Goal: Information Seeking & Learning: Learn about a topic

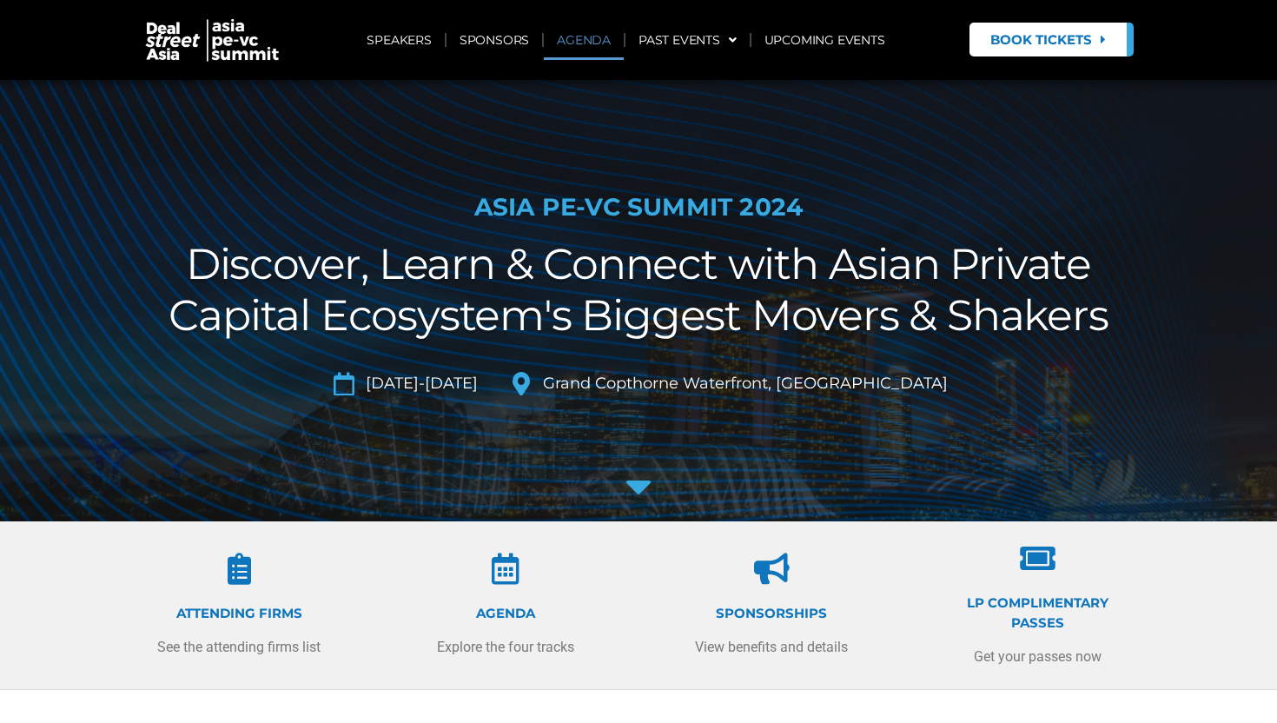
click at [592, 48] on link "AGENDA" at bounding box center [584, 40] width 80 height 40
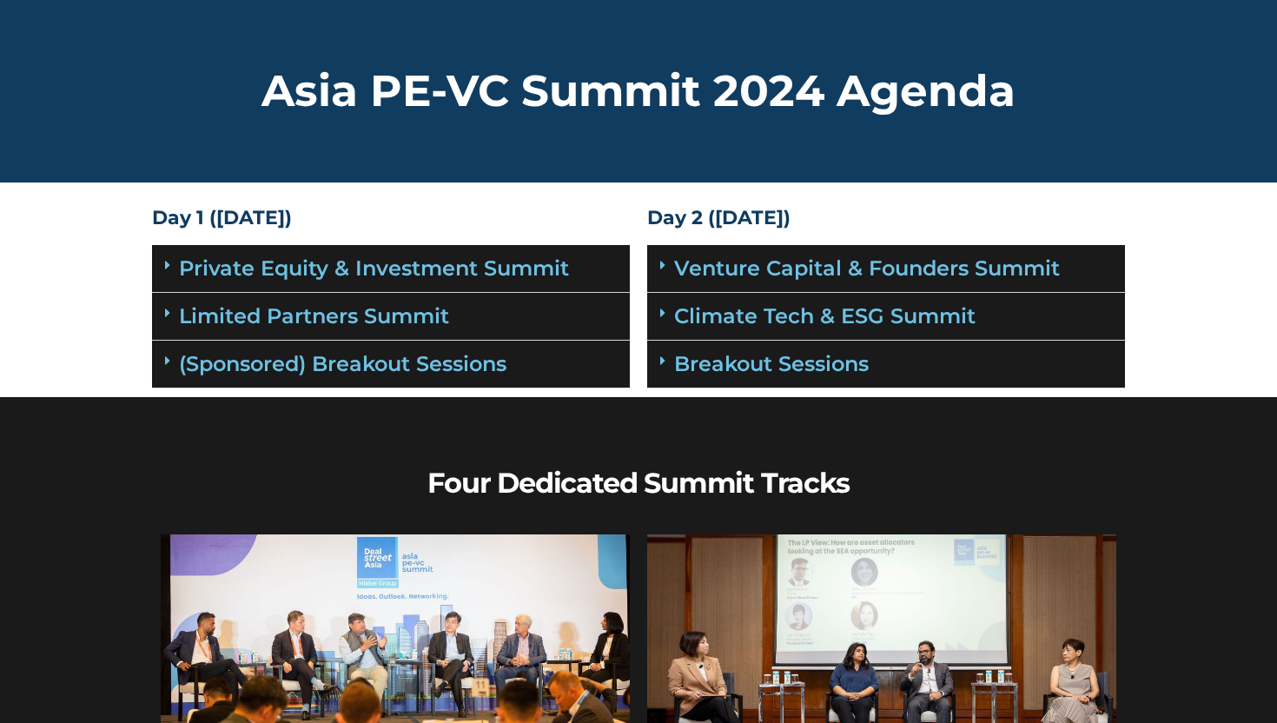
click at [436, 329] on div "Limited Partners Summit" at bounding box center [391, 317] width 478 height 48
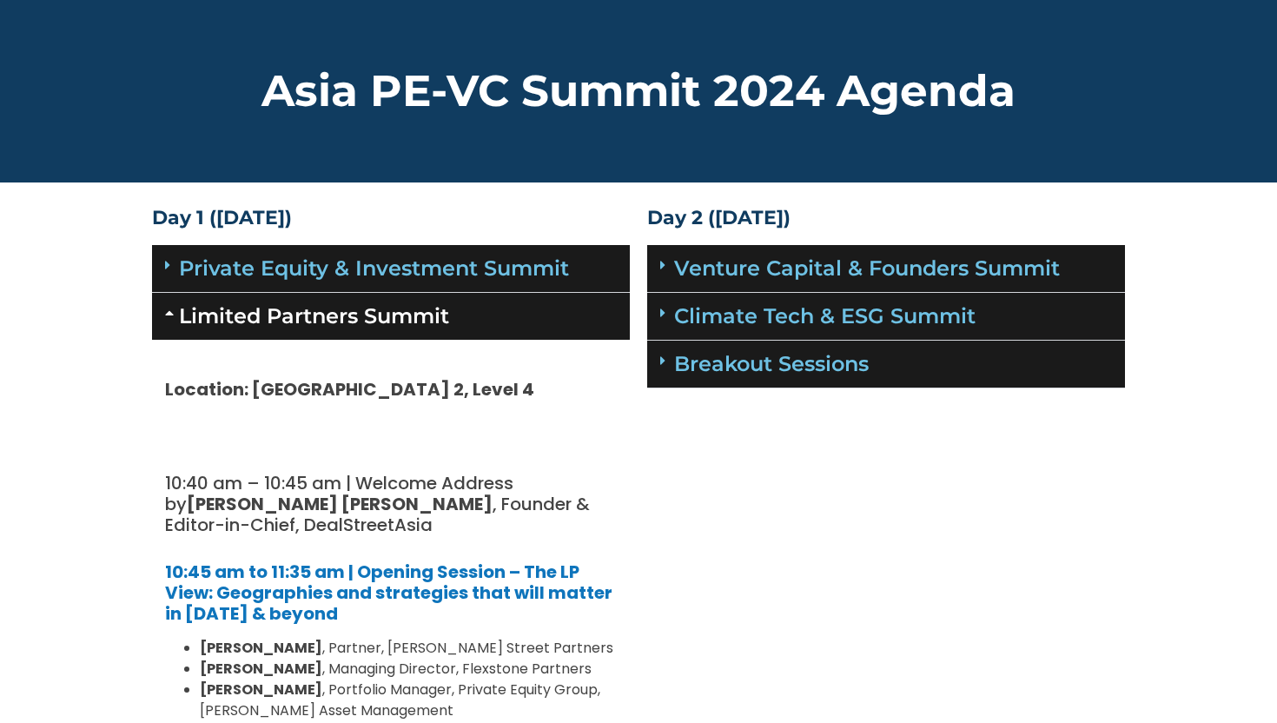
scroll to position [1334, 0]
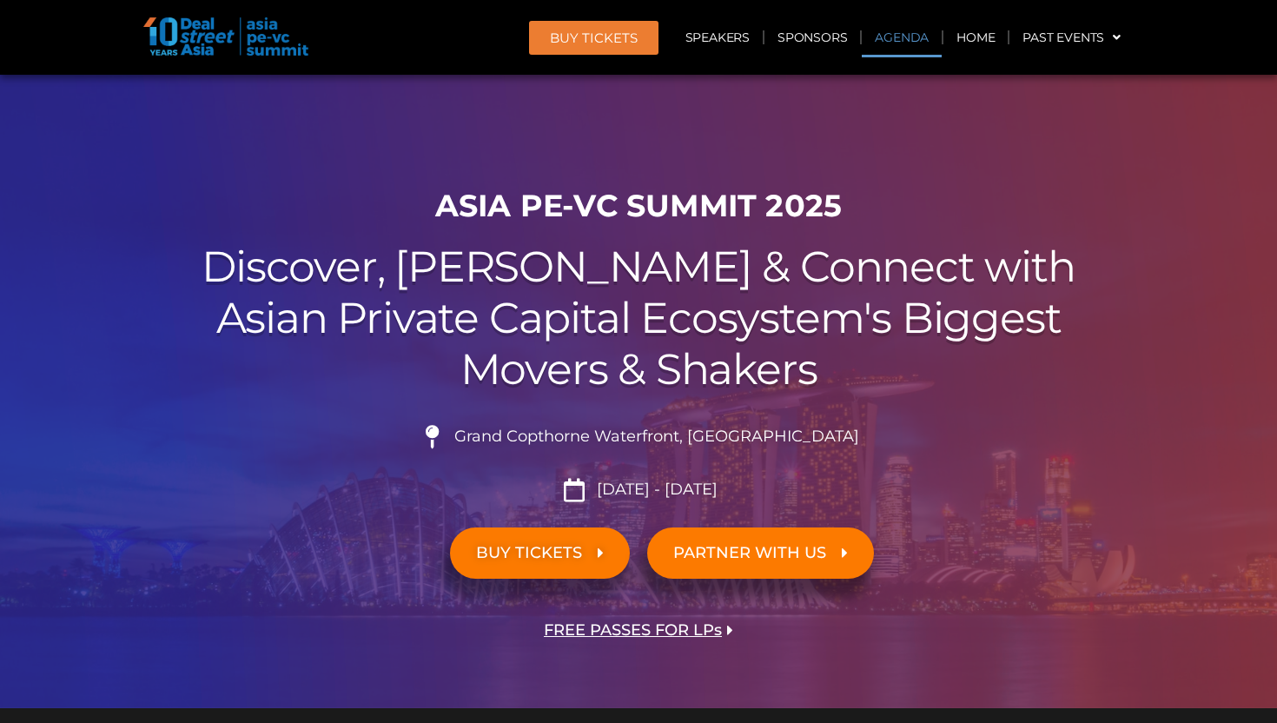
click at [897, 39] on link "Agenda" at bounding box center [902, 37] width 80 height 40
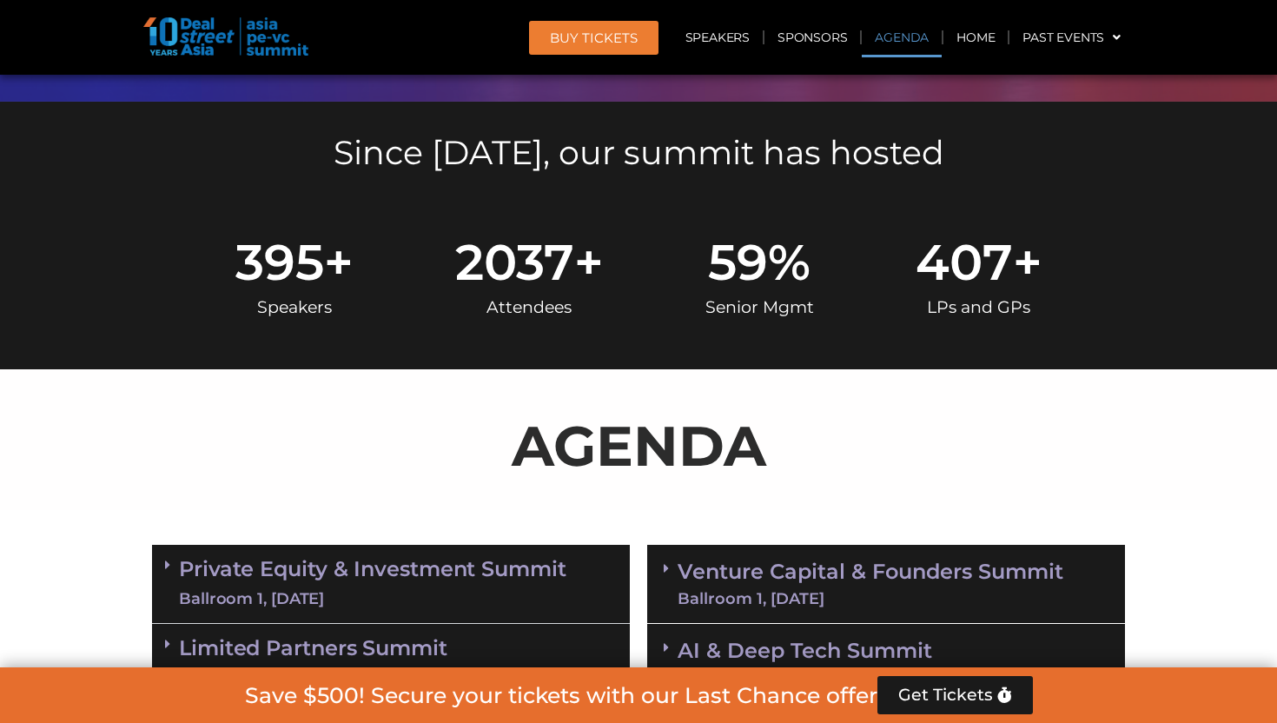
scroll to position [908, 0]
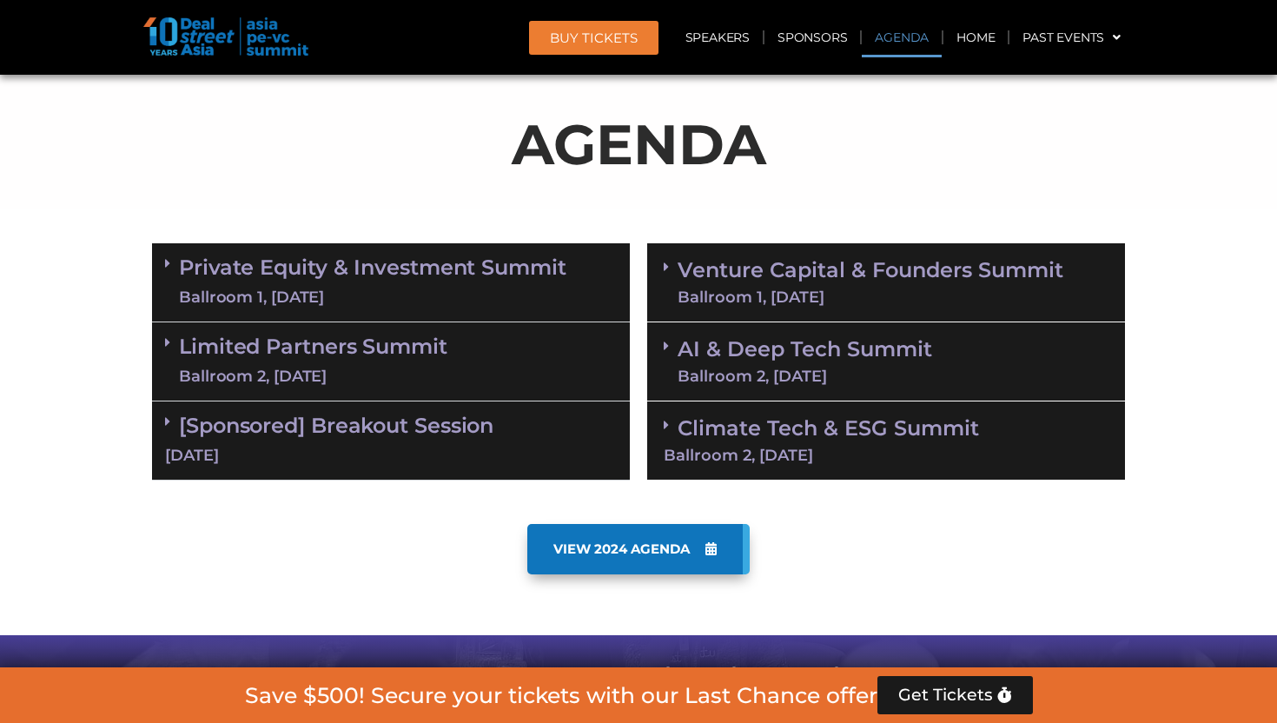
click at [385, 358] on link "Limited Partners [GEOGRAPHIC_DATA] 2, [DATE]" at bounding box center [313, 361] width 268 height 52
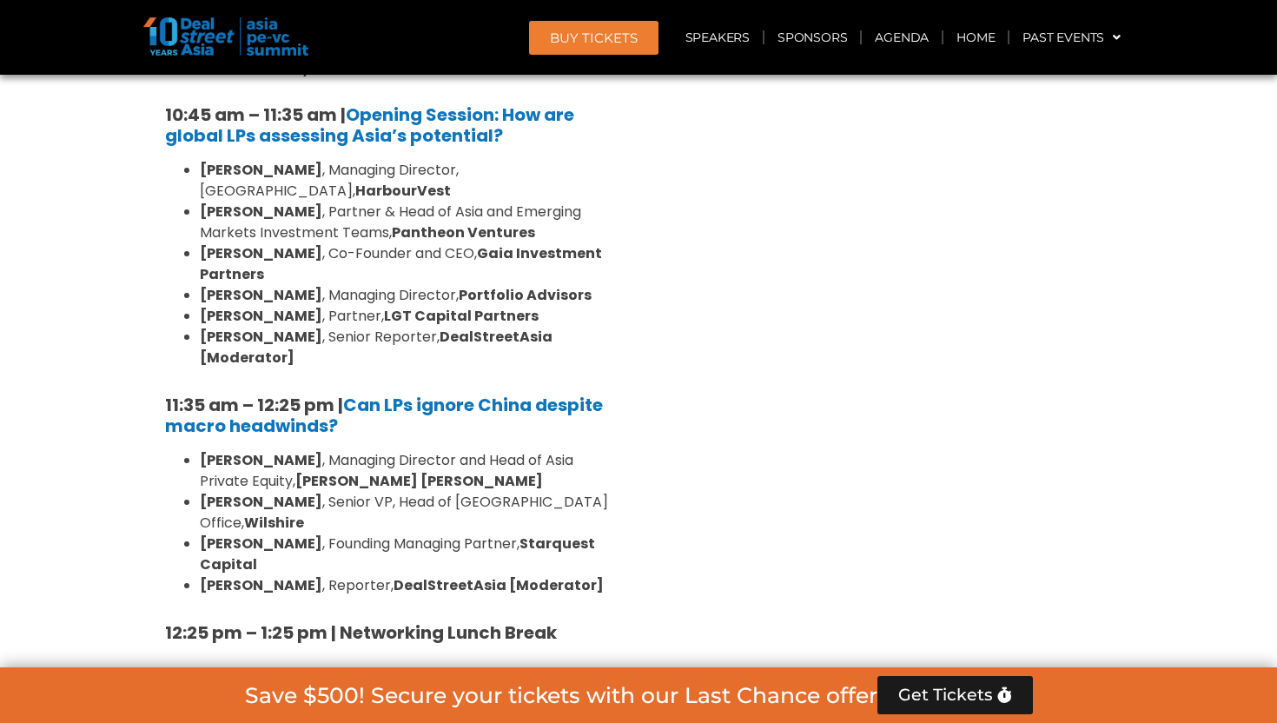
scroll to position [1374, 0]
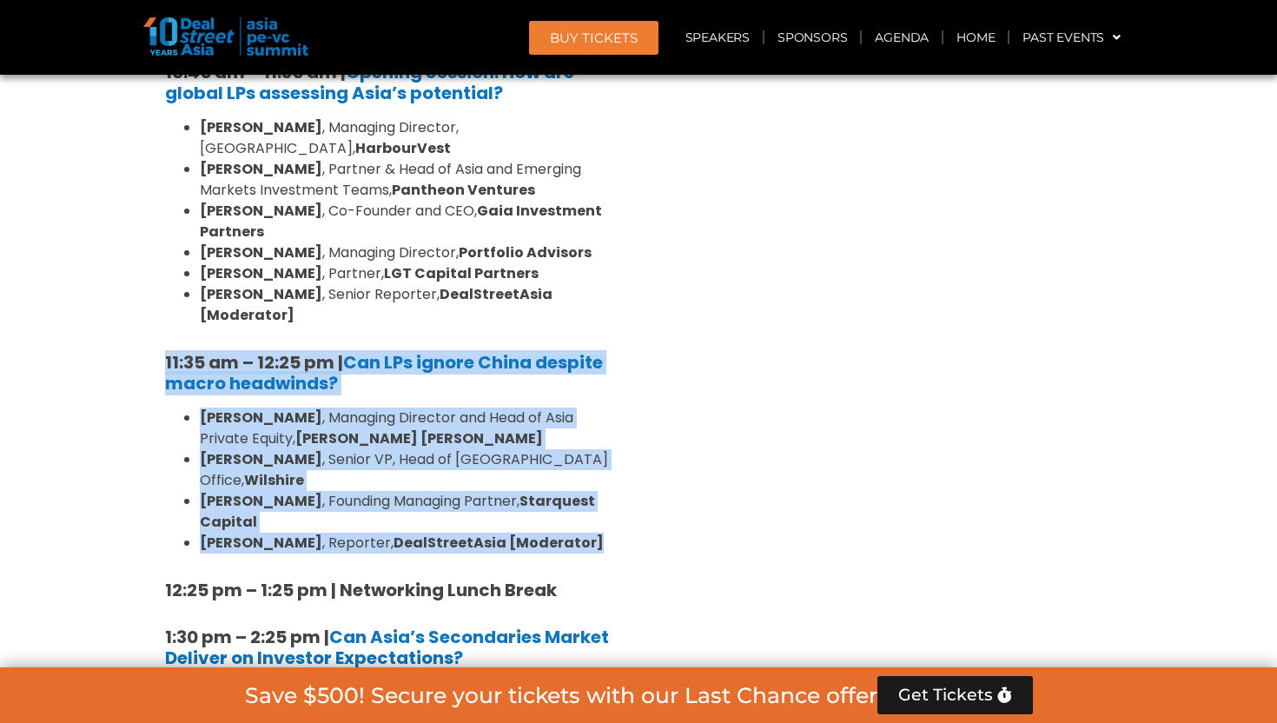
drag, startPoint x: 572, startPoint y: 481, endPoint x: 147, endPoint y: 322, distance: 454.4
copy div "11:35 am – 12:25 pm | Can LPs ignore China despite macro headwinds? Kent Chen ,…"
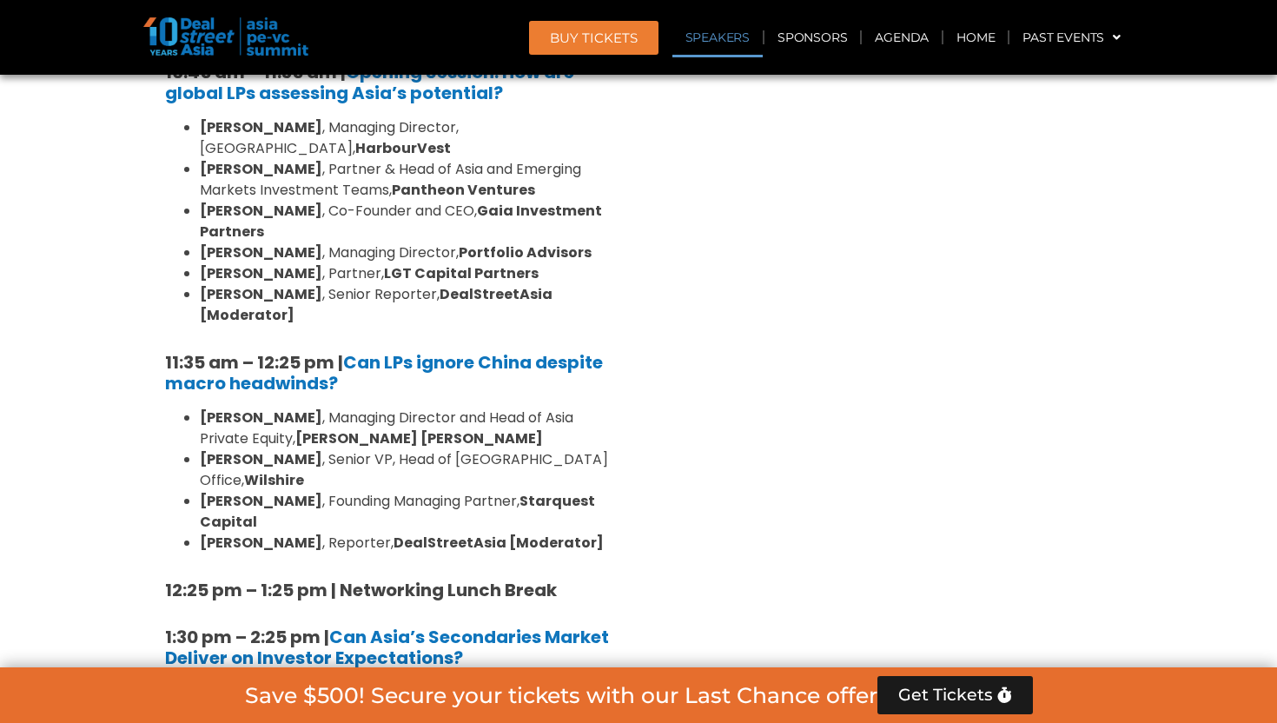
scroll to position [9636, 0]
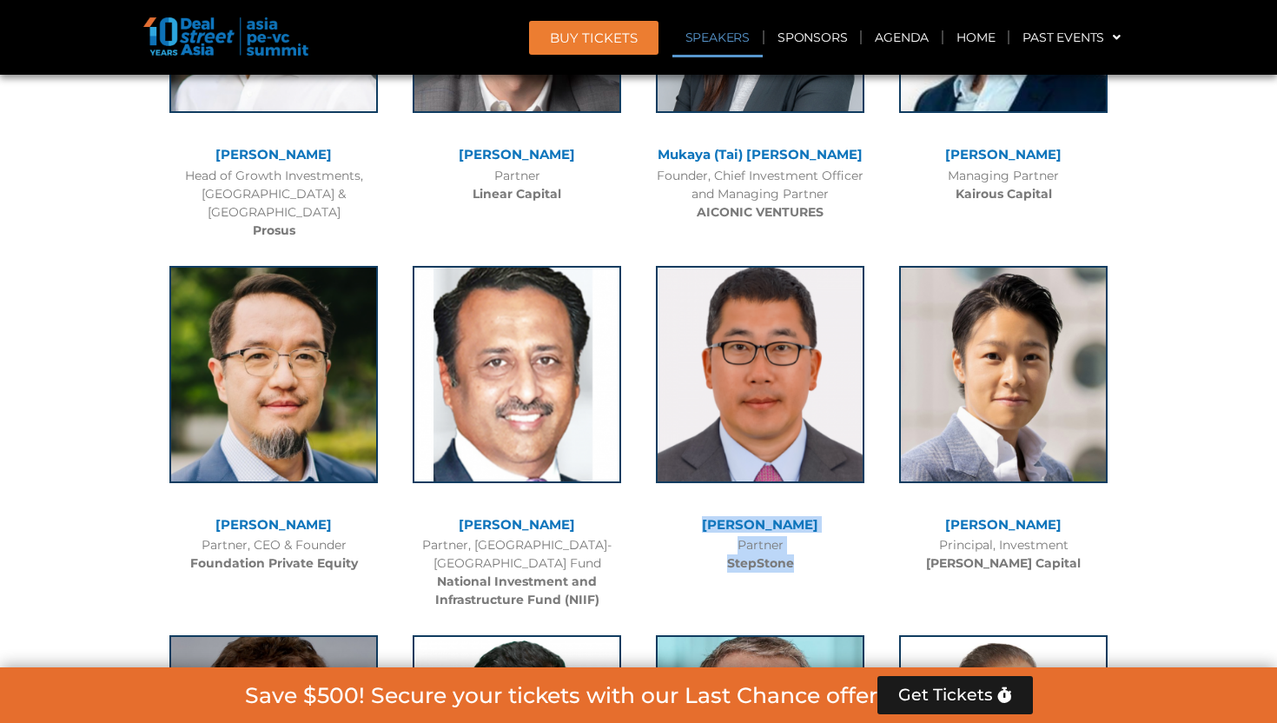
drag, startPoint x: 809, startPoint y: 402, endPoint x: 715, endPoint y: 360, distance: 103.0
click at [715, 360] on div "Vincent Hsu Partner StepStone" at bounding box center [759, 415] width 243 height 334
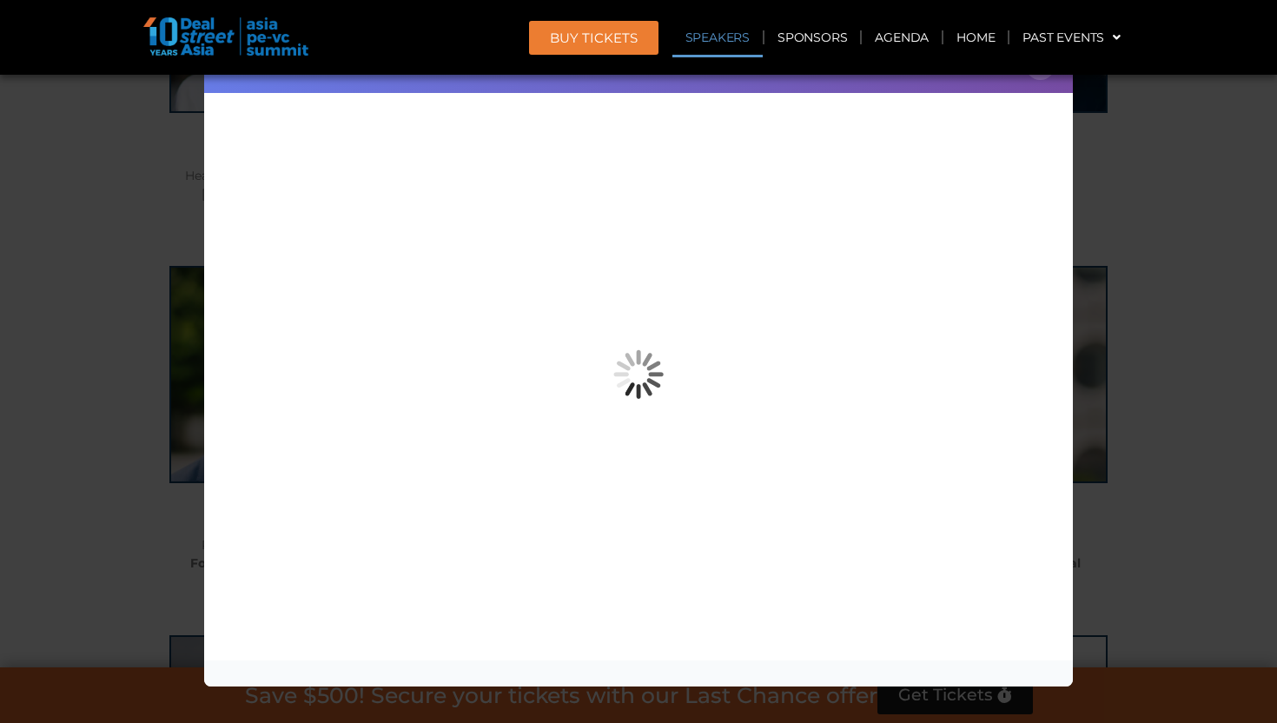
copy div "Vincent Hsu Partner StepStone"
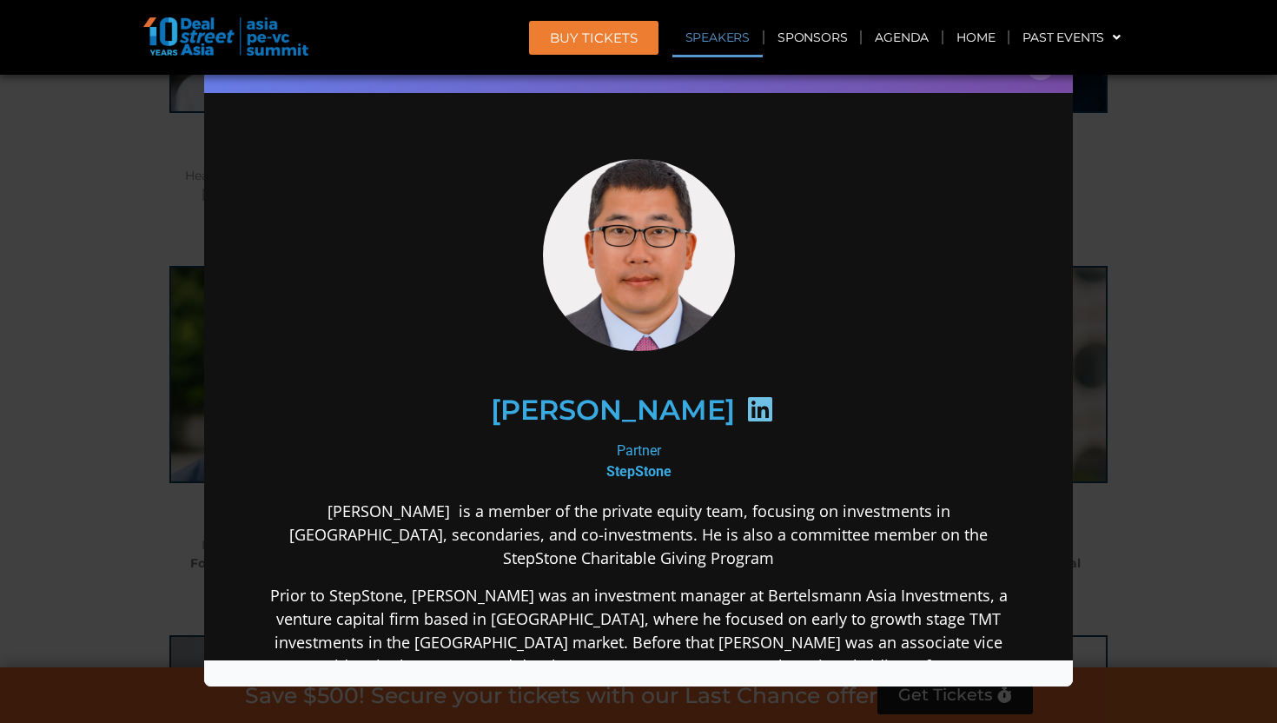
scroll to position [0, 0]
